Goal: Information Seeking & Learning: Learn about a topic

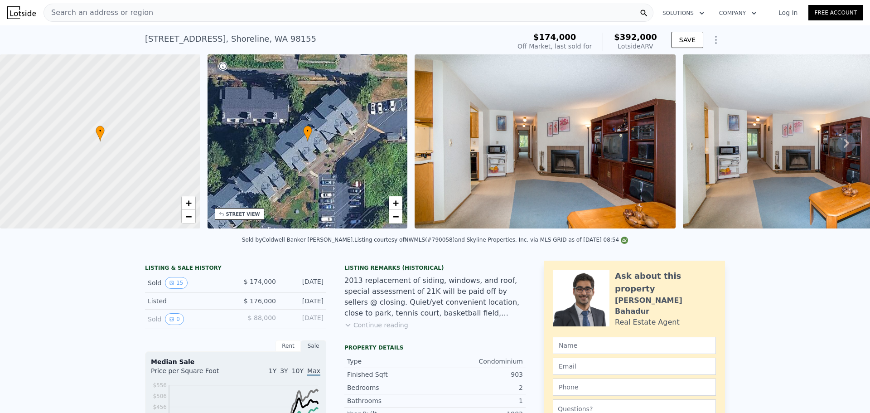
click at [135, 14] on span "Search an address or region" at bounding box center [98, 12] width 109 height 11
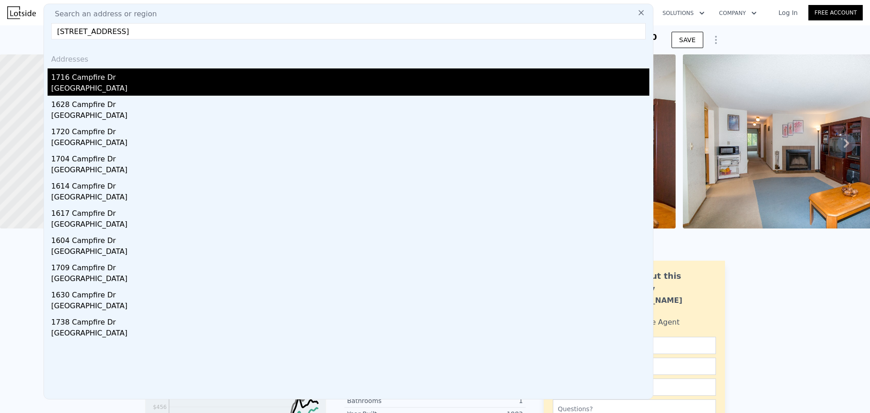
type input "[STREET_ADDRESS]"
click at [134, 88] on div "[GEOGRAPHIC_DATA]" at bounding box center [350, 89] width 598 height 13
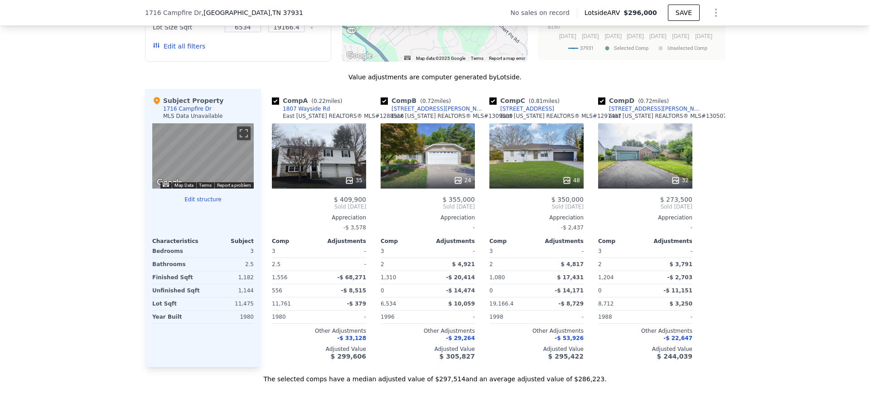
scroll to position [816, 0]
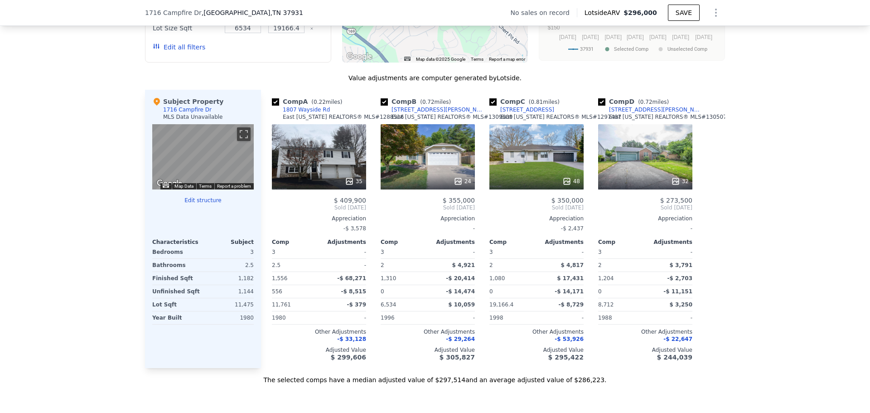
click at [564, 184] on icon at bounding box center [567, 181] width 6 height 6
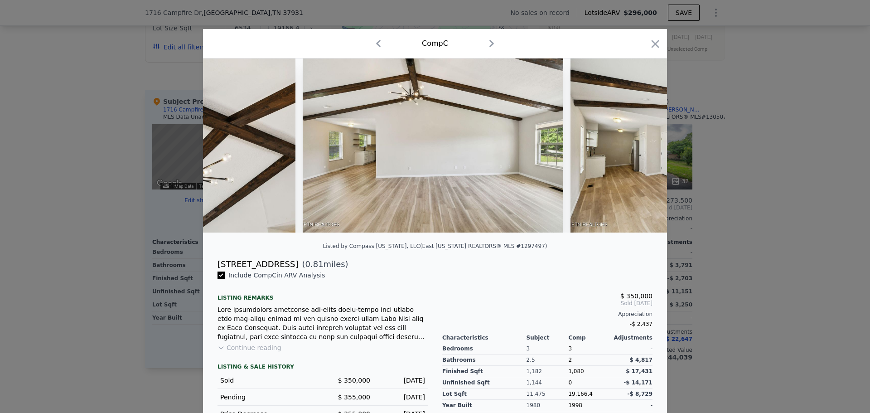
scroll to position [0, 2059]
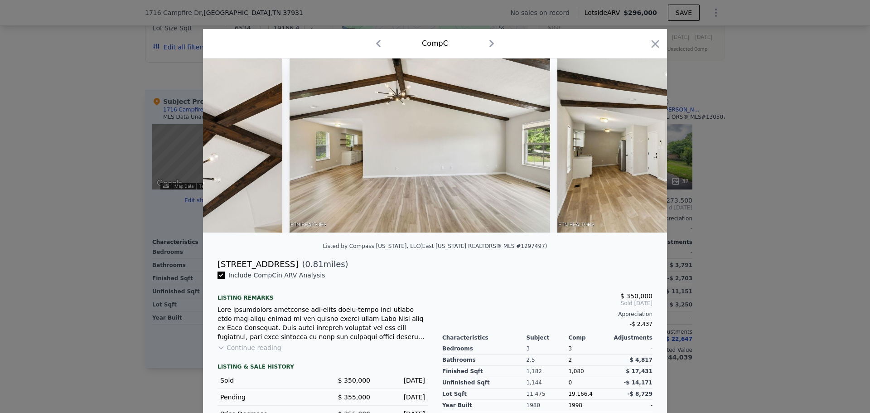
drag, startPoint x: 651, startPoint y: 44, endPoint x: 459, endPoint y: 51, distance: 192.3
click at [652, 44] on icon "button" at bounding box center [656, 44] width 8 height 8
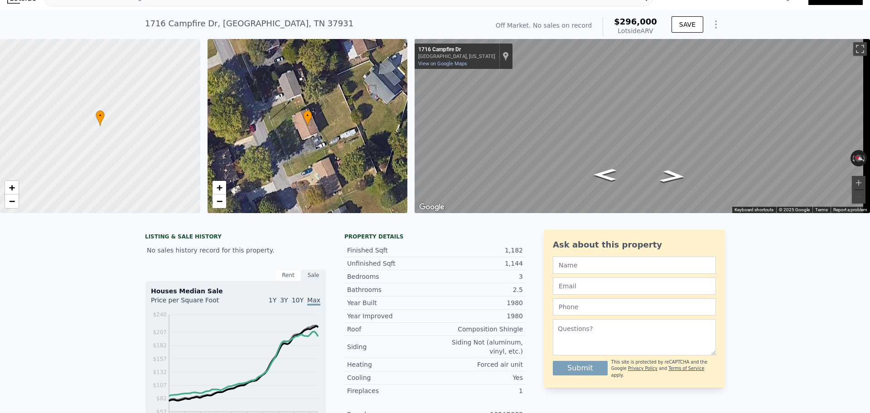
scroll to position [3, 0]
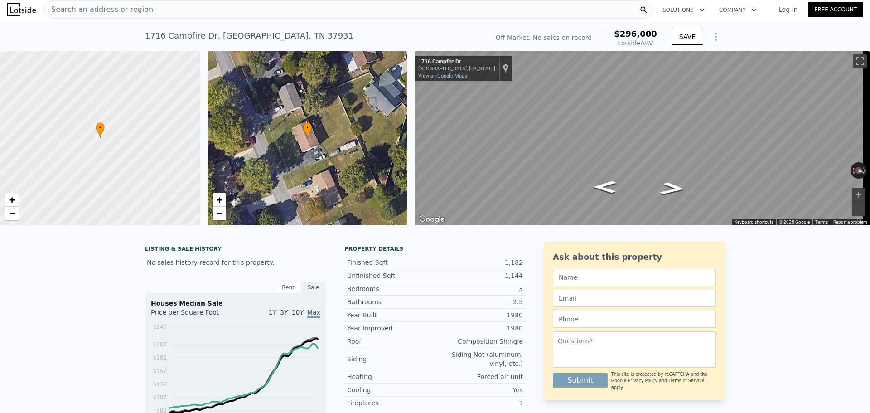
click at [127, 10] on span "Search an address or region" at bounding box center [98, 9] width 109 height 11
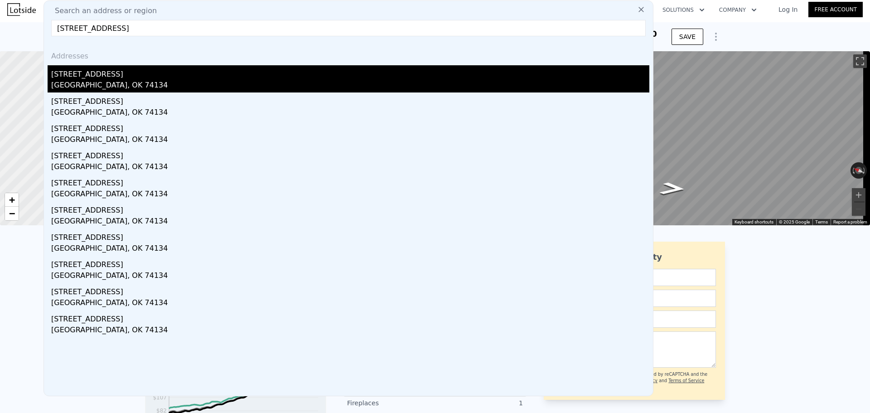
type input "[STREET_ADDRESS]"
click at [124, 87] on div "[GEOGRAPHIC_DATA], OK 74134" at bounding box center [350, 86] width 598 height 13
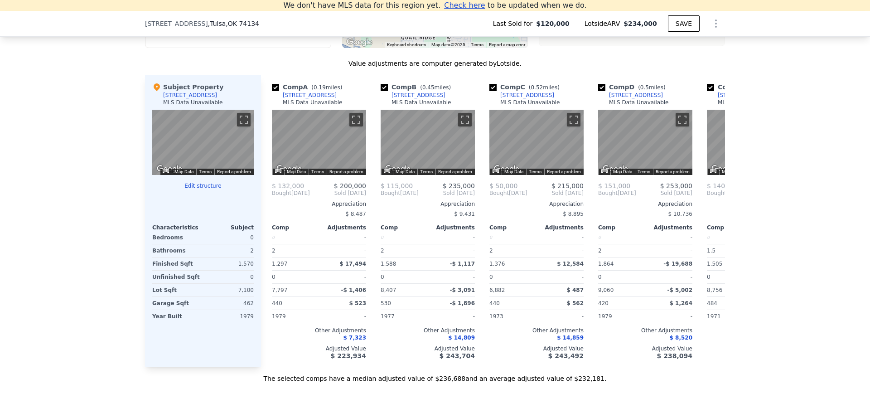
scroll to position [899, 0]
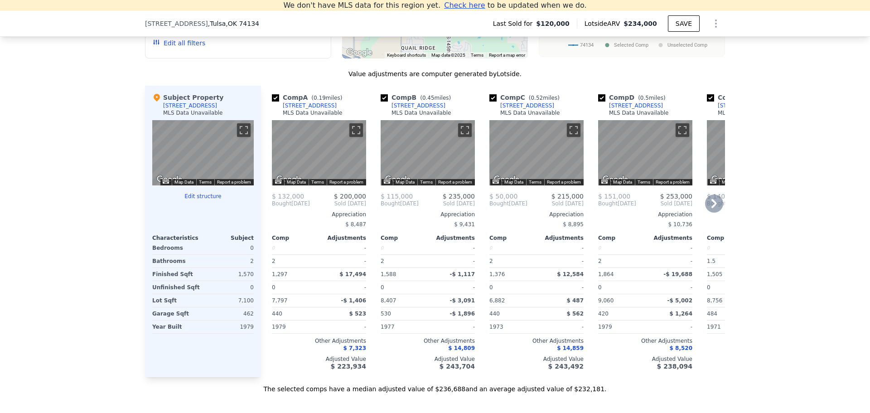
click at [709, 211] on icon at bounding box center [714, 203] width 18 height 18
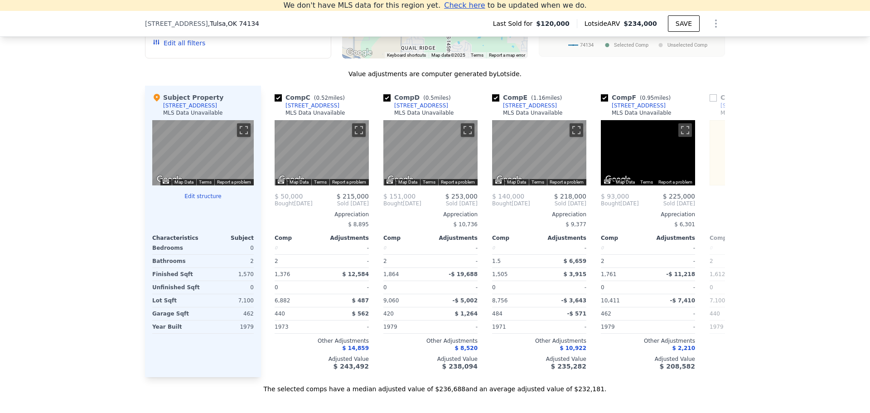
scroll to position [0, 218]
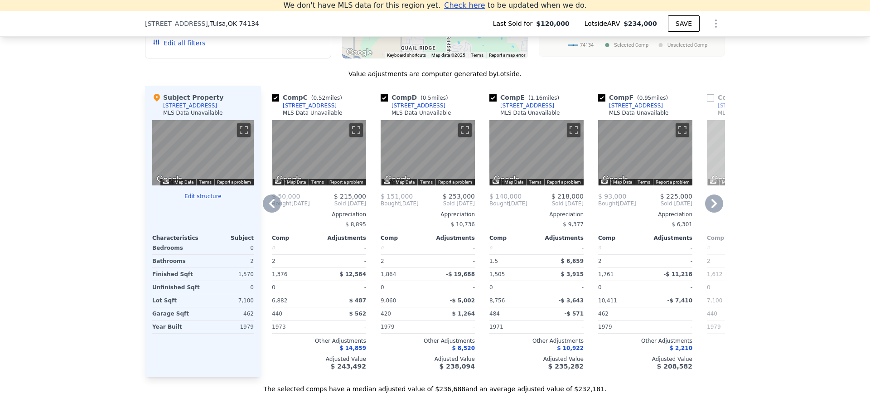
click at [707, 211] on icon at bounding box center [714, 203] width 18 height 18
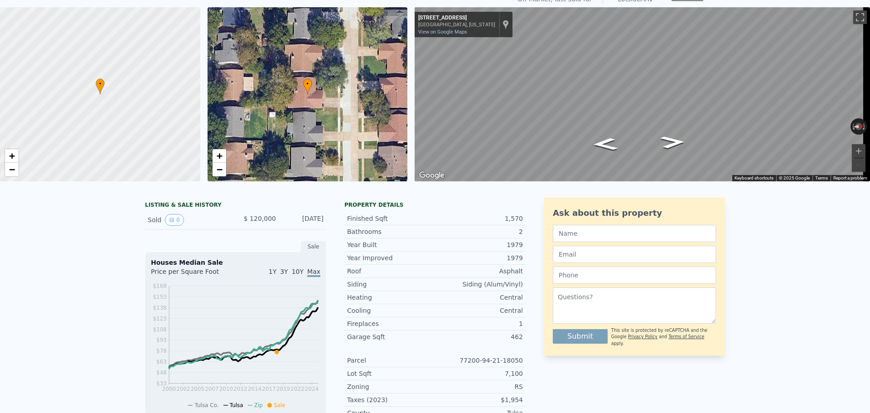
scroll to position [0, 0]
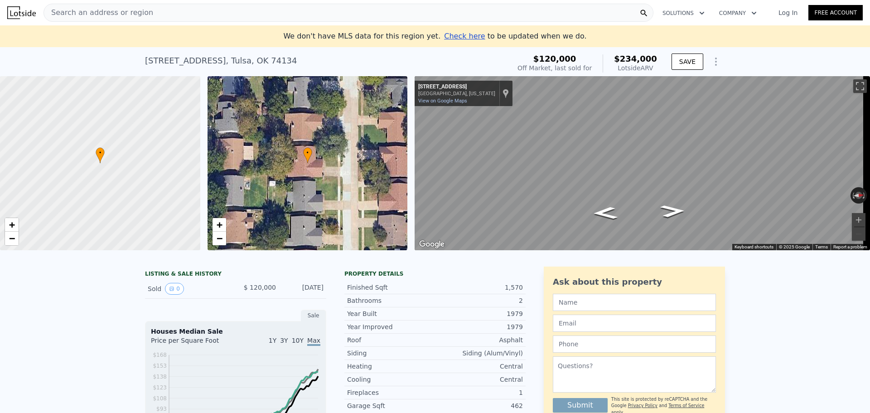
click at [99, 14] on span "Search an address or region" at bounding box center [98, 12] width 109 height 11
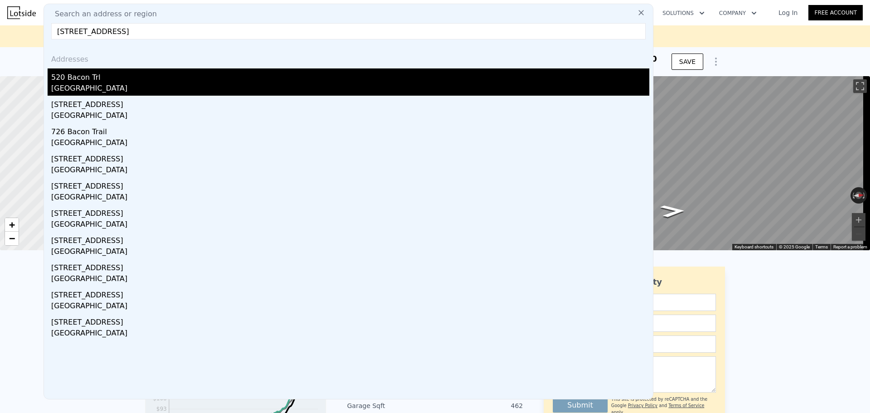
type input "[STREET_ADDRESS]"
click at [155, 83] on div "[GEOGRAPHIC_DATA]" at bounding box center [350, 89] width 598 height 13
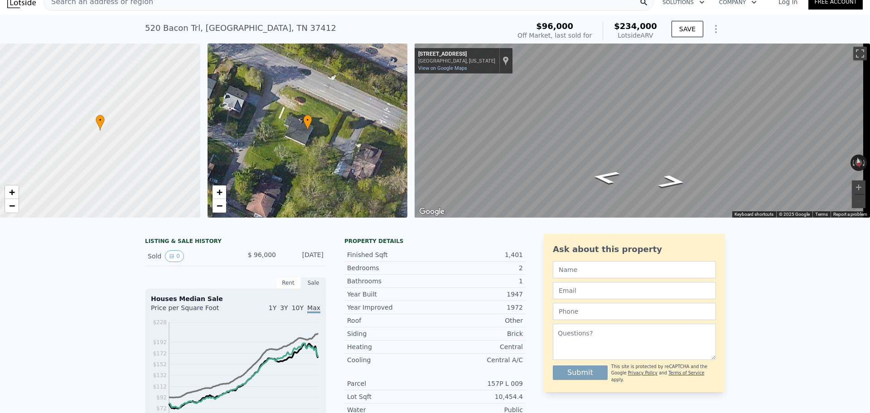
scroll to position [3, 0]
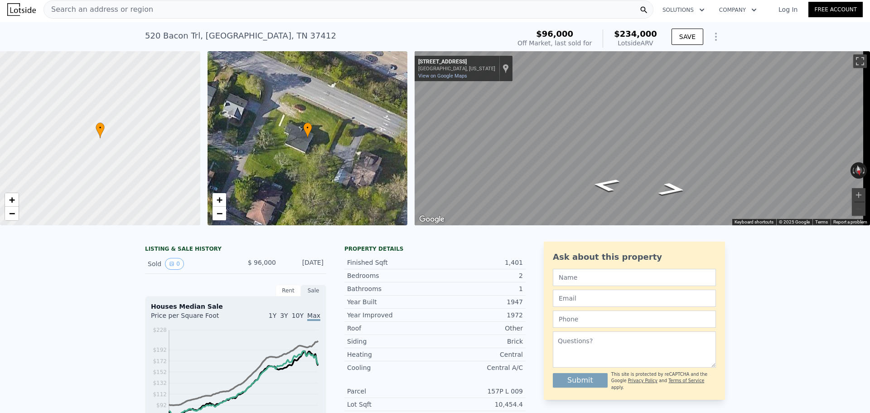
click at [99, 5] on span "Search an address or region" at bounding box center [98, 9] width 109 height 11
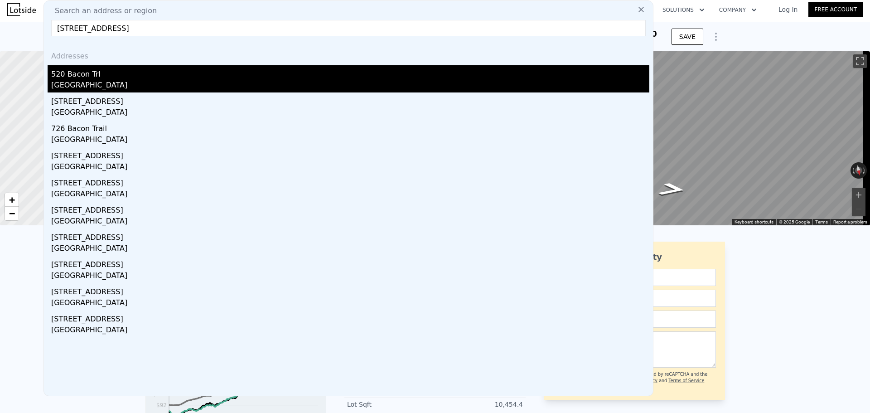
type input "[STREET_ADDRESS]"
click at [124, 79] on div "520 Bacon Trl" at bounding box center [350, 72] width 598 height 15
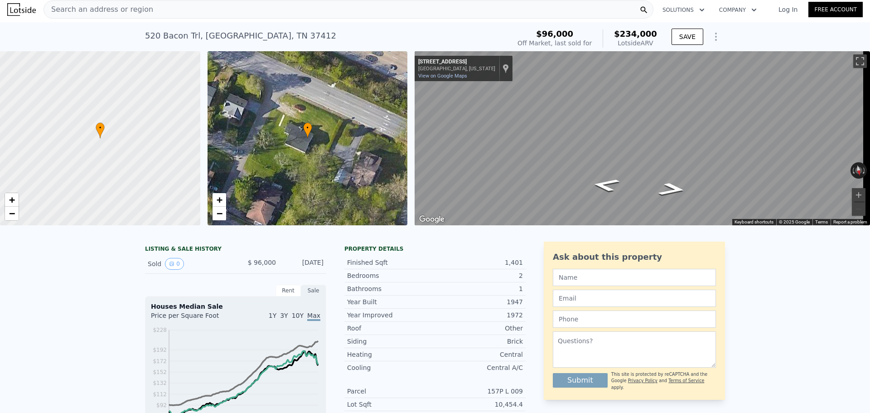
click at [183, 8] on div "Search an address or region" at bounding box center [349, 9] width 610 height 18
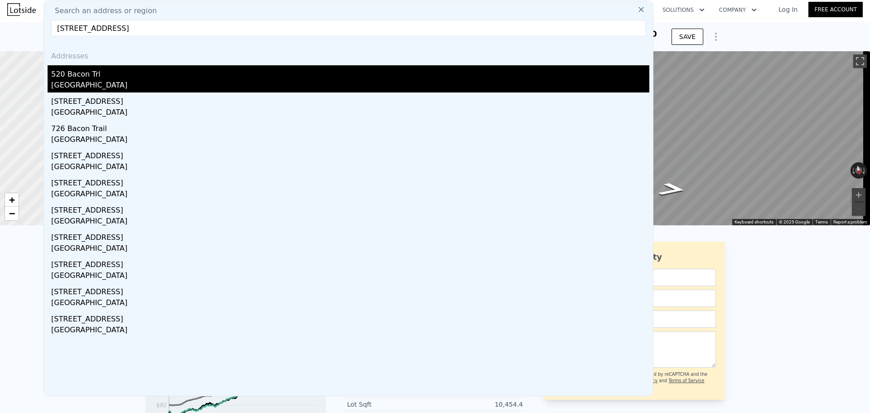
type input "[STREET_ADDRESS]"
click at [121, 76] on div "520 Bacon Trl" at bounding box center [350, 72] width 598 height 15
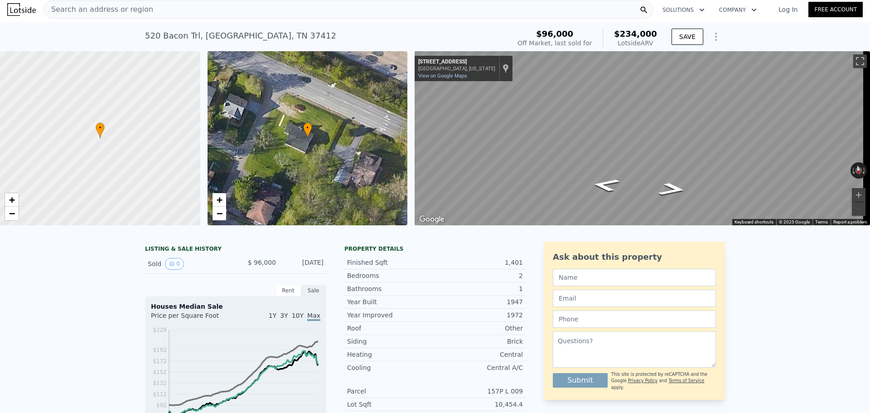
click at [126, 7] on span "Search an address or region" at bounding box center [98, 9] width 109 height 11
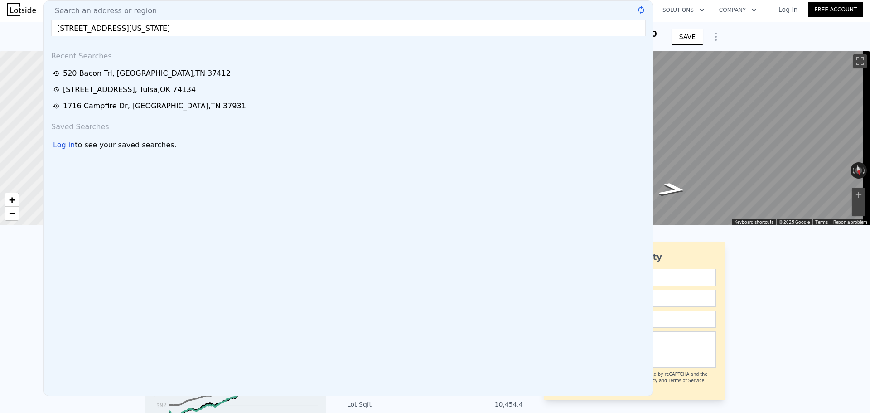
click at [134, 29] on input "[STREET_ADDRESS][US_STATE]" at bounding box center [348, 28] width 595 height 16
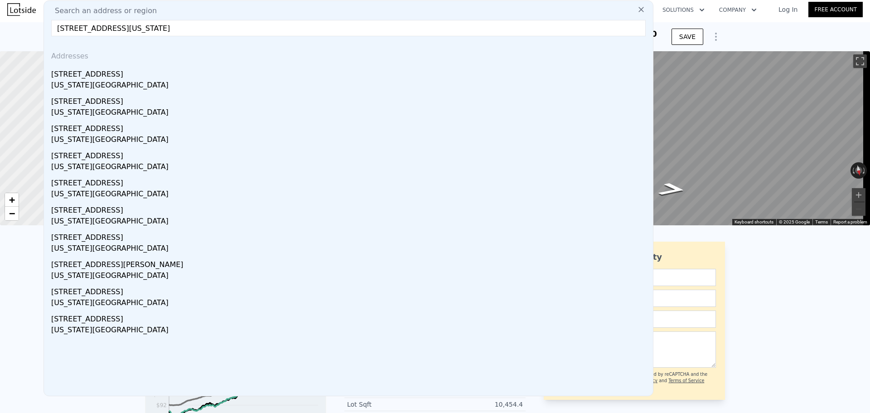
type input "[STREET_ADDRESS][US_STATE]"
drag, startPoint x: 133, startPoint y: 29, endPoint x: 257, endPoint y: 33, distance: 123.4
click at [89, 80] on div "[US_STATE][GEOGRAPHIC_DATA]" at bounding box center [350, 86] width 598 height 13
click at [88, 80] on div at bounding box center [100, 138] width 240 height 209
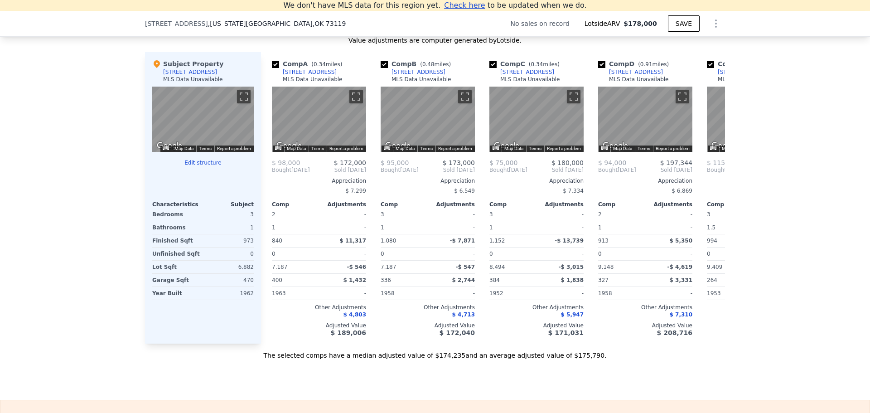
scroll to position [854, 0]
